Goal: Task Accomplishment & Management: Complete application form

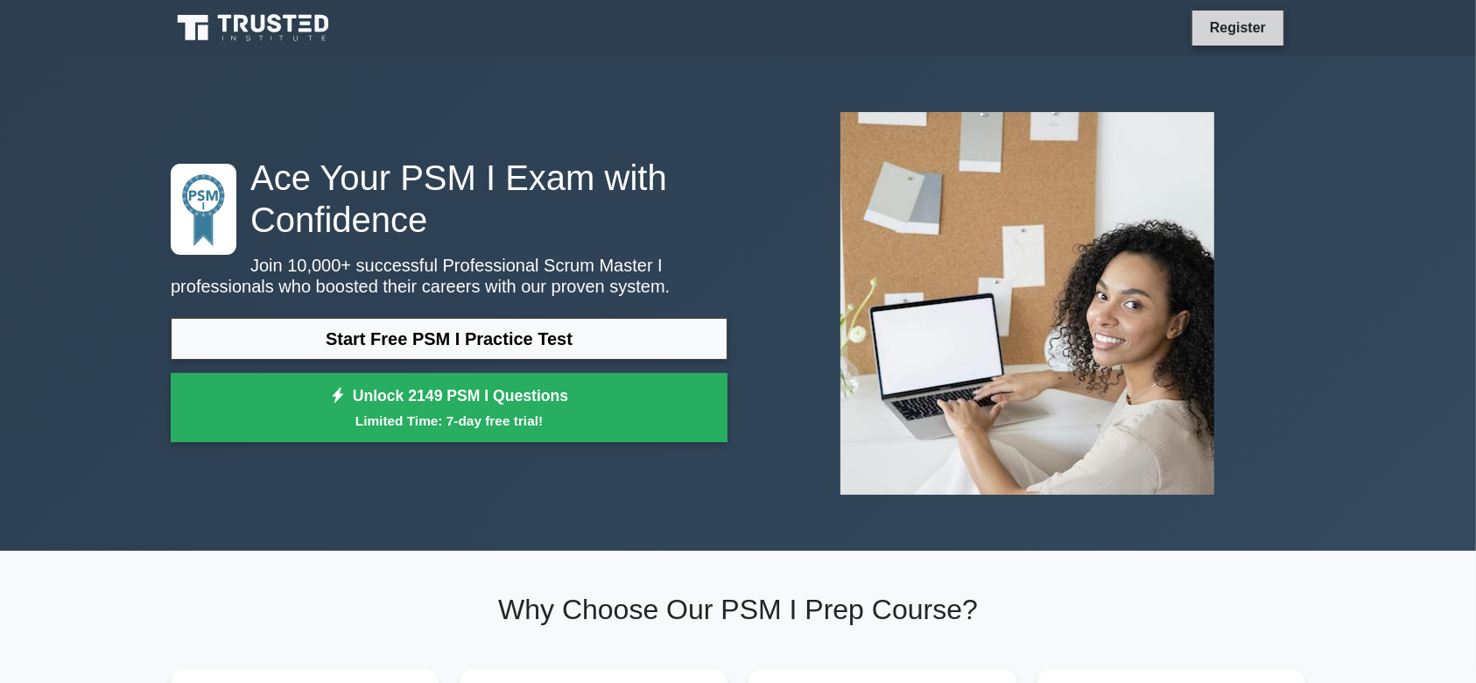
click at [1253, 27] on link "Register" at bounding box center [1237, 28] width 77 height 22
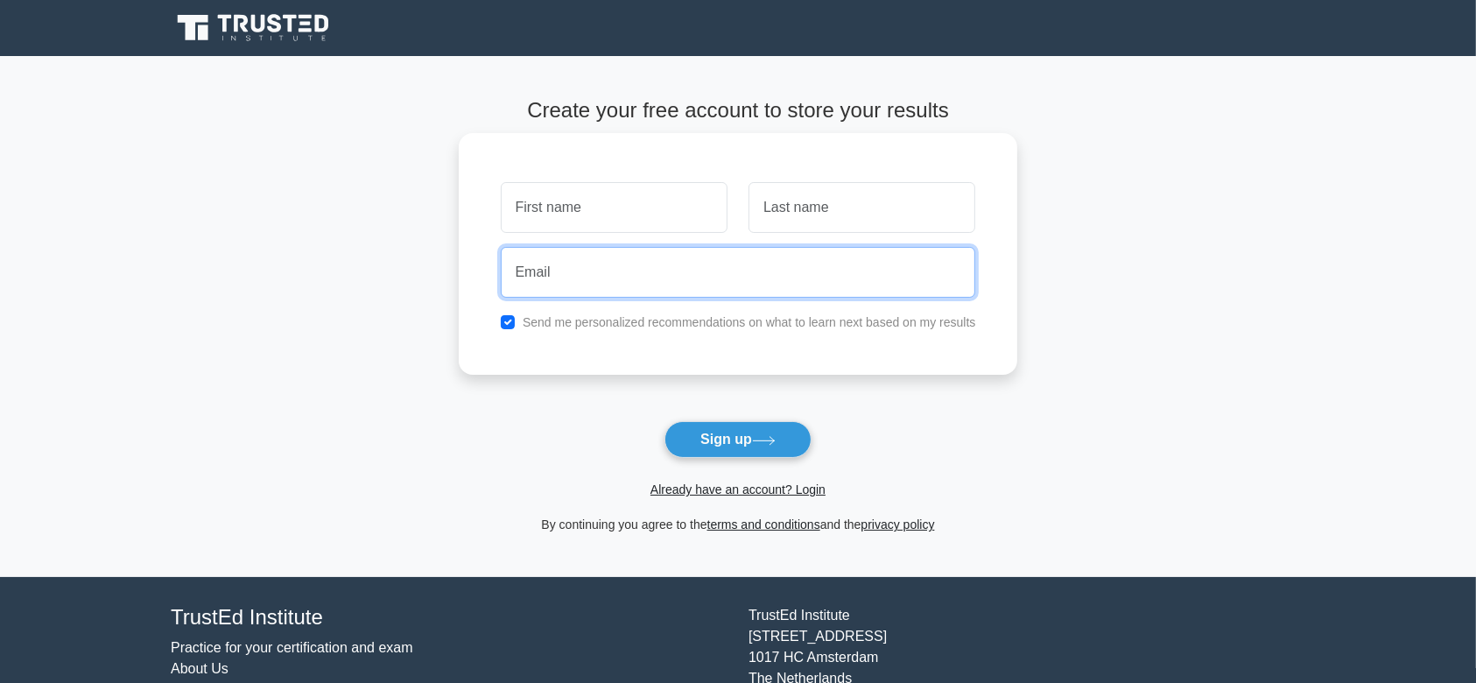
click at [601, 263] on input "email" at bounding box center [738, 272] width 475 height 51
paste input "savih61179@inilas.com"
type input "savih61179@inilas.com"
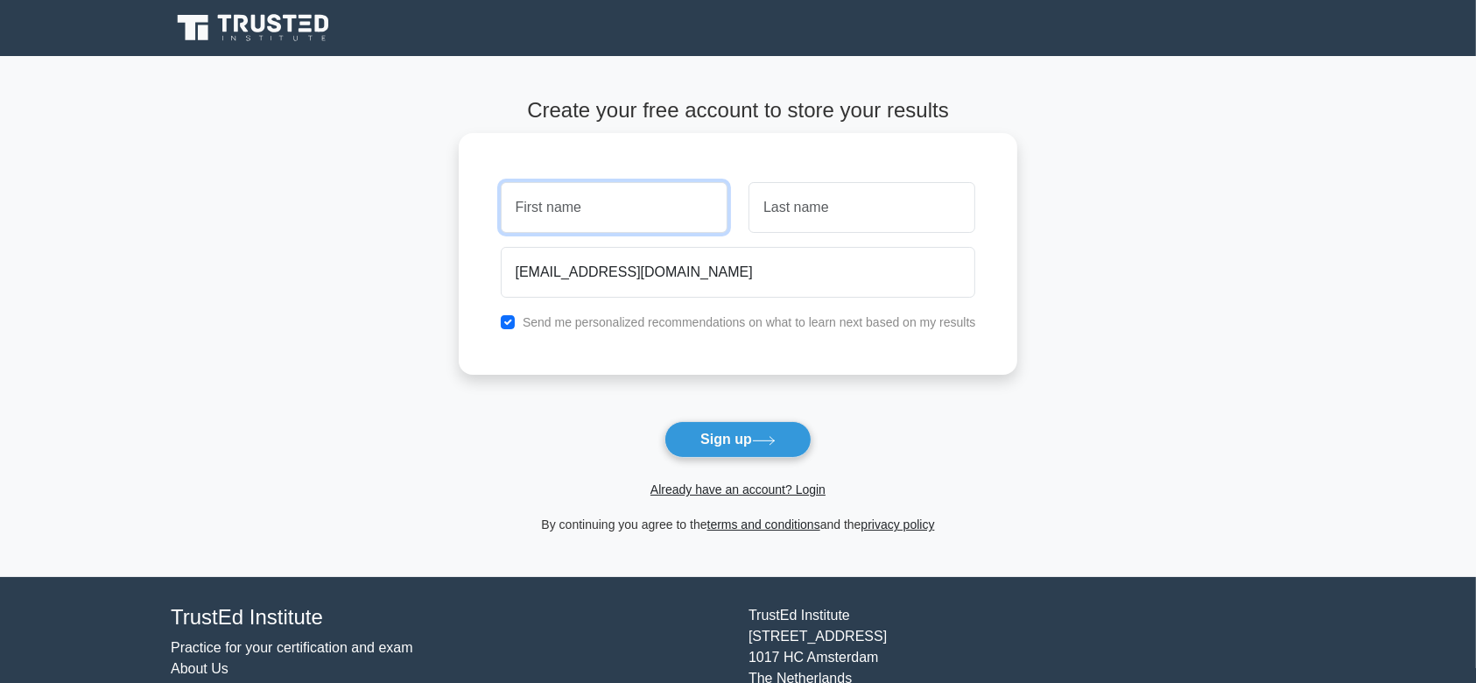
click at [647, 212] on input "text" at bounding box center [614, 207] width 227 height 51
type input "[PERSON_NAME]"
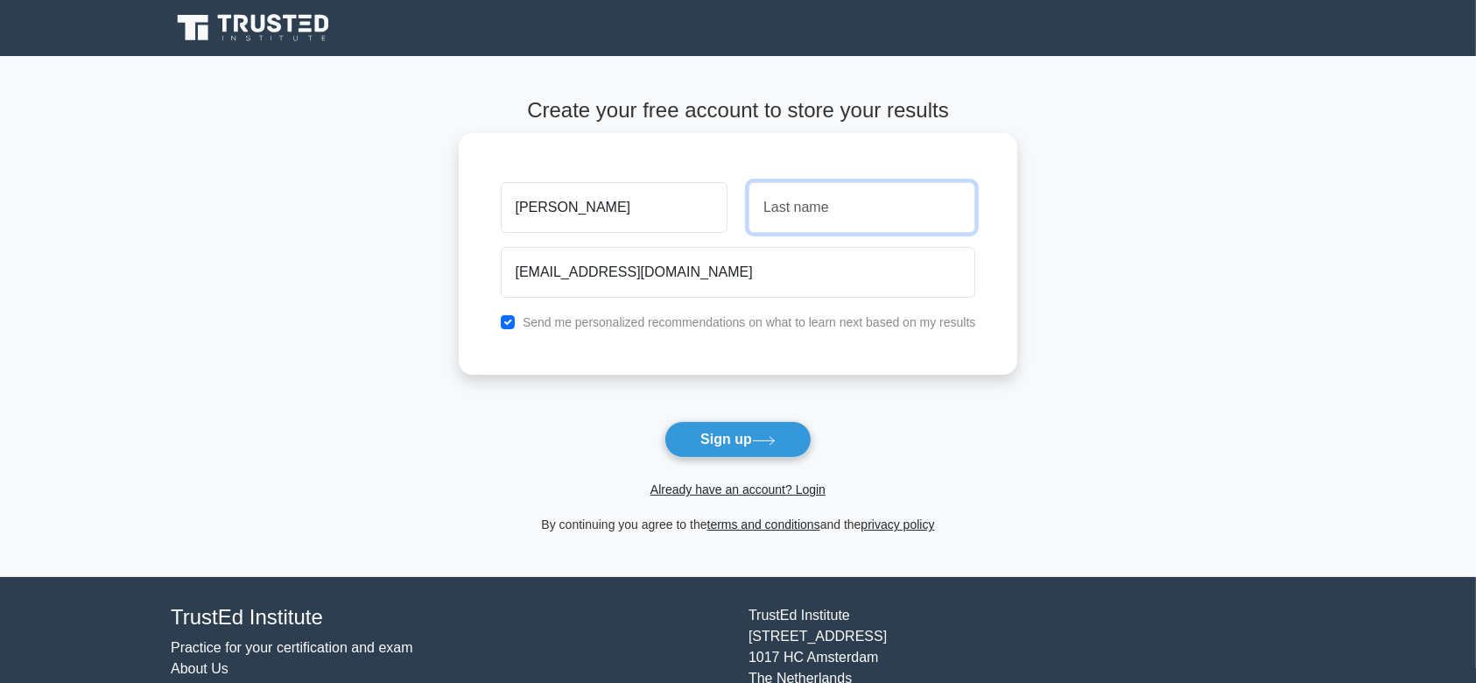
click at [831, 190] on input "text" at bounding box center [861, 207] width 227 height 51
type input "Somian"
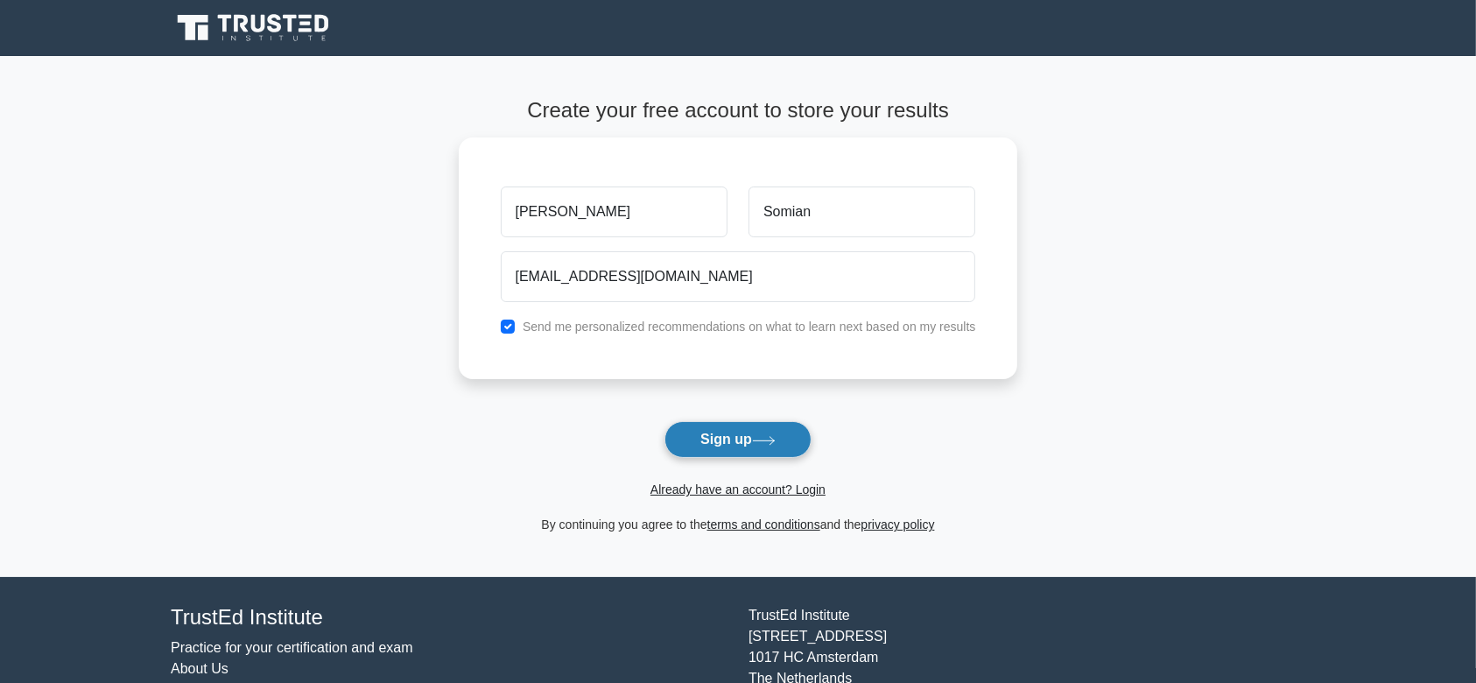
click at [733, 449] on button "Sign up" at bounding box center [737, 439] width 147 height 37
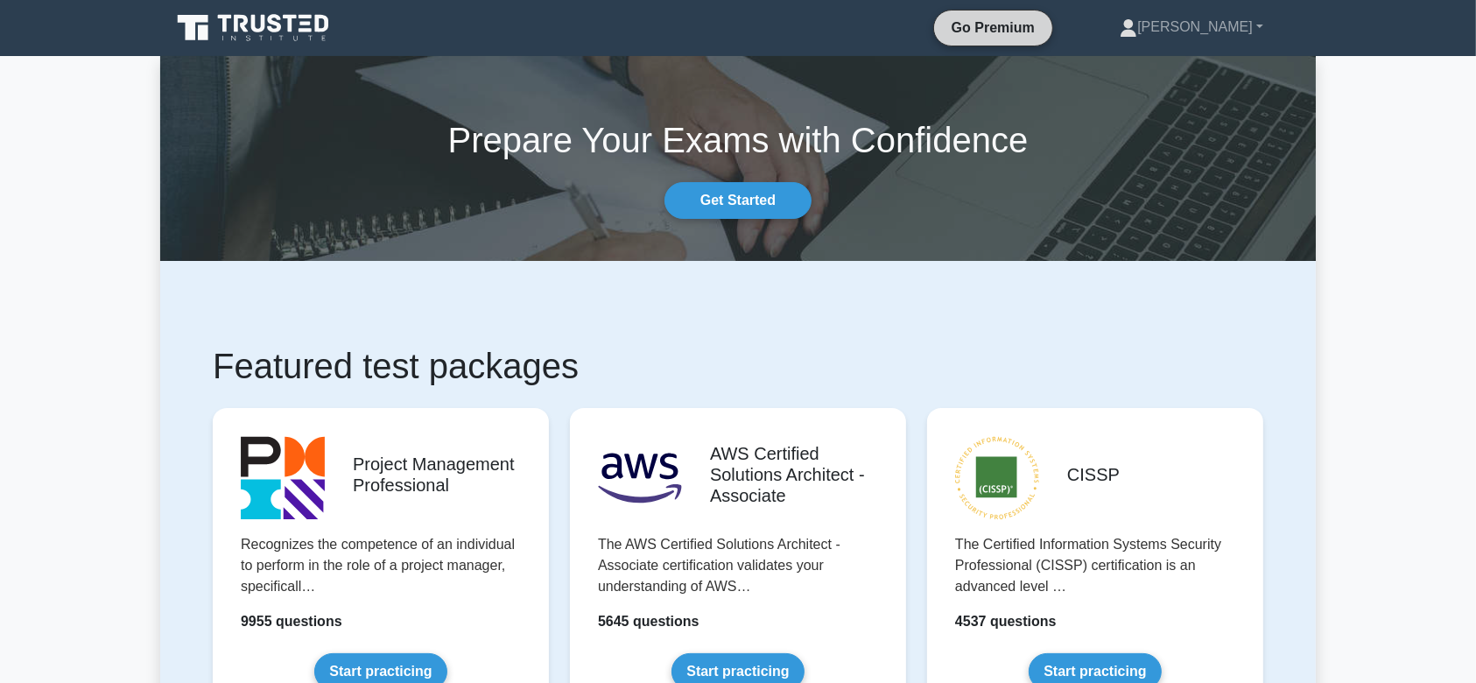
click at [1045, 24] on link "Go Premium" at bounding box center [993, 28] width 104 height 22
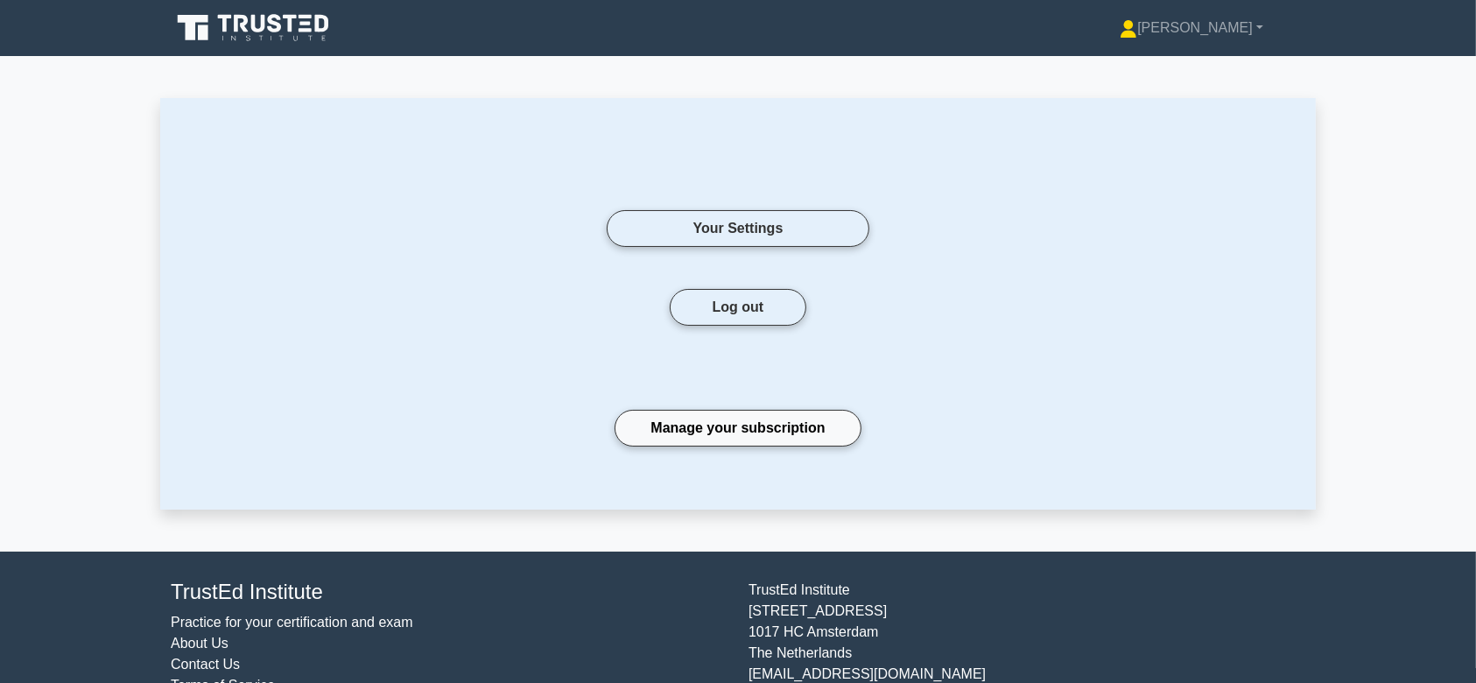
click at [252, 39] on icon at bounding box center [255, 27] width 168 height 33
